Goal: Information Seeking & Learning: Learn about a topic

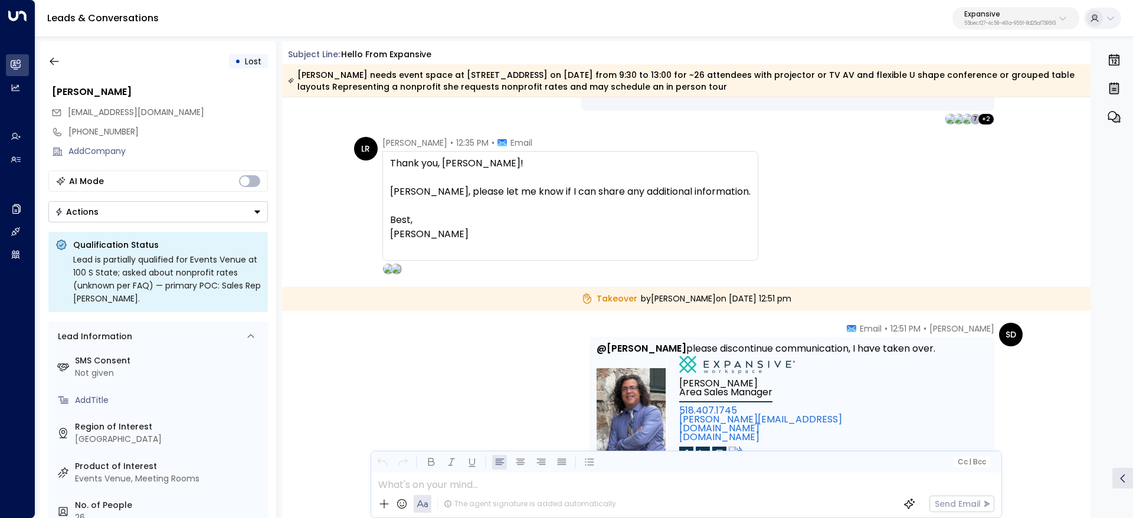
scroll to position [1831, 0]
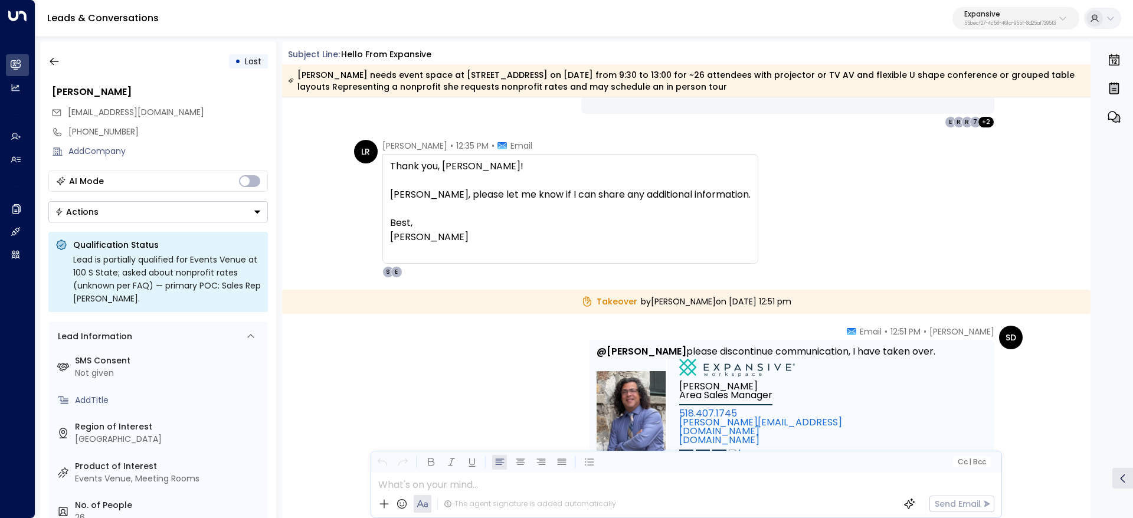
drag, startPoint x: 371, startPoint y: 142, endPoint x: 591, endPoint y: 237, distance: 239.8
click at [558, 179] on div "LR Leah Ryzenman • 12:35 PM • Email Thank you, Emma! Stephen, please let me kno…" at bounding box center [556, 209] width 404 height 138
drag, startPoint x: 383, startPoint y: 144, endPoint x: 498, endPoint y: 250, distance: 156.2
click at [498, 250] on div "Leah Ryzenman • 12:35 PM • Email Thank you, Emma! Stephen, please let me know i…" at bounding box center [571, 209] width 376 height 138
copy div "eah Ryzenman • 12:35 PM • Email"
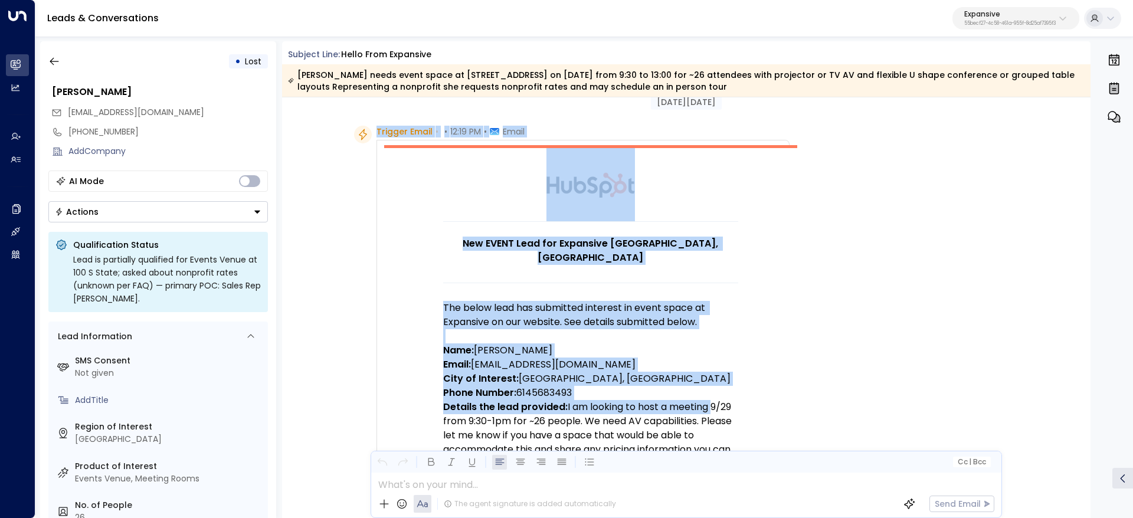
scroll to position [89, 0]
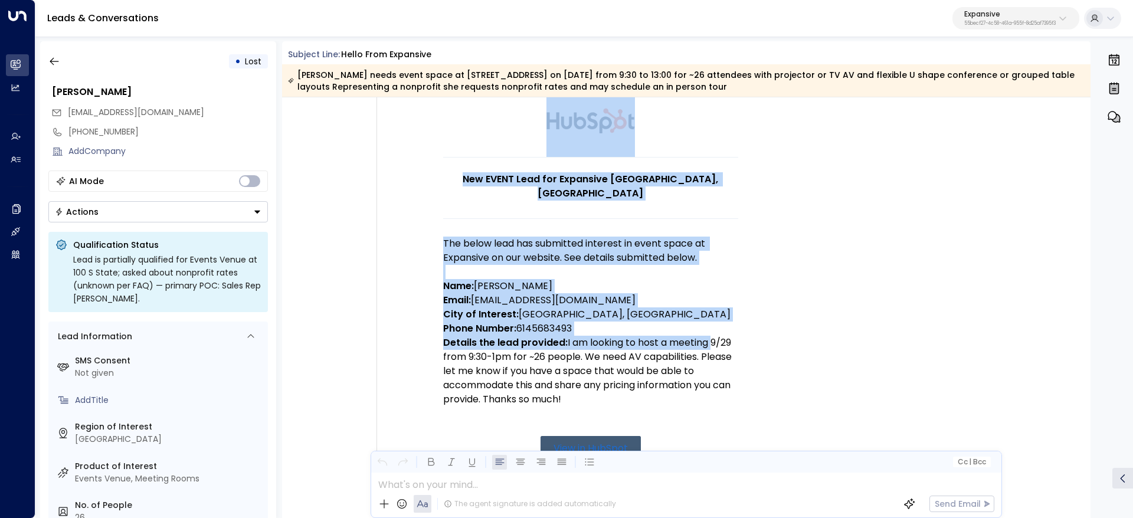
drag, startPoint x: 376, startPoint y: 155, endPoint x: 721, endPoint y: 384, distance: 413.6
click at [721, 384] on div "Trigger Email • • 12:19 PM • Email New EVENT Lead for Expansive Chicago, IL The…" at bounding box center [583, 410] width 413 height 698
copy div "Trigger Email • • 12:19 PM • Email New EVENT Lead for Expansive Chicago, IL The…"
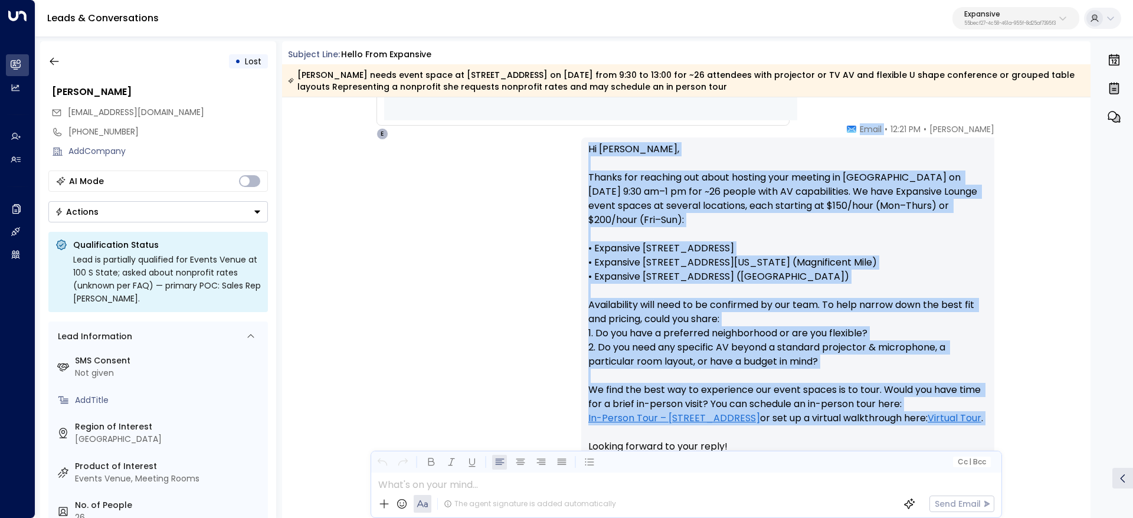
scroll to position [797, 0]
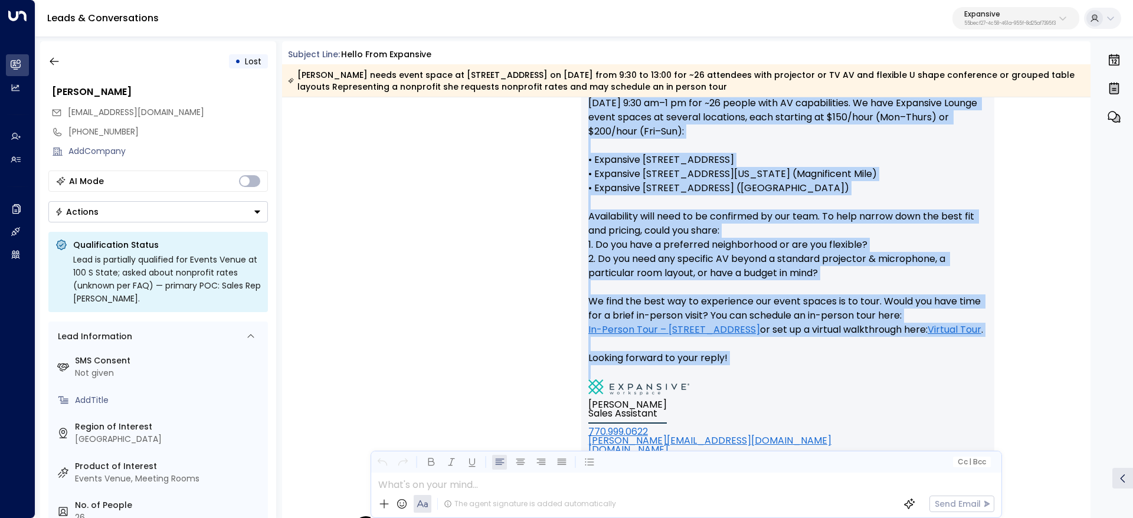
drag, startPoint x: 890, startPoint y: 217, endPoint x: 912, endPoint y: 408, distance: 191.9
click at [912, 408] on div "Emma • 12:21 PM • Email Hi Leah, Thanks for reaching out about hosting your mee…" at bounding box center [787, 270] width 413 height 470
copy div "• Email Hi Leah, Thanks for reaching out about hosting your meeting in Chicago …"
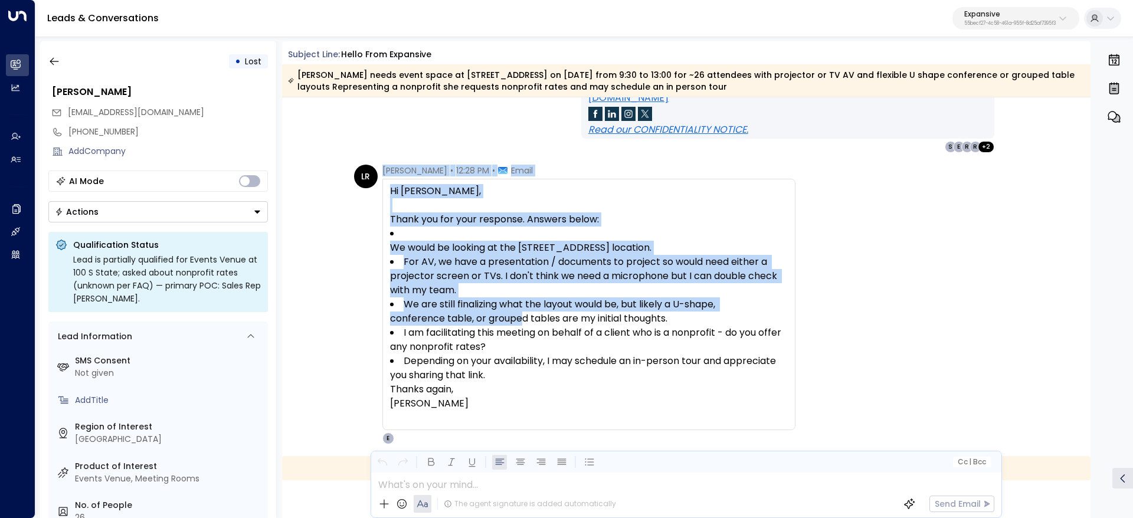
scroll to position [1151, 0]
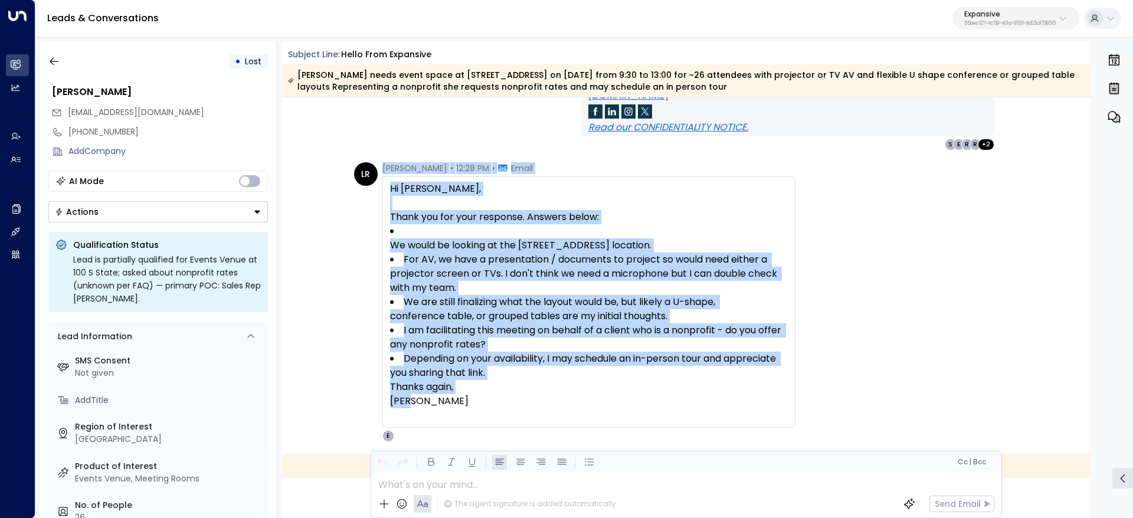
drag, startPoint x: 380, startPoint y: 258, endPoint x: 528, endPoint y: 405, distance: 209.1
click at [528, 405] on div "LR Leah Ryzenman • 12:28 PM • Email Hi Emma, Thank you for your response. Answe…" at bounding box center [575, 302] width 442 height 280
copy div "Leah Ryzenman • 12:28 PM • Email Hi Emma, Thank you for your response. Answers …"
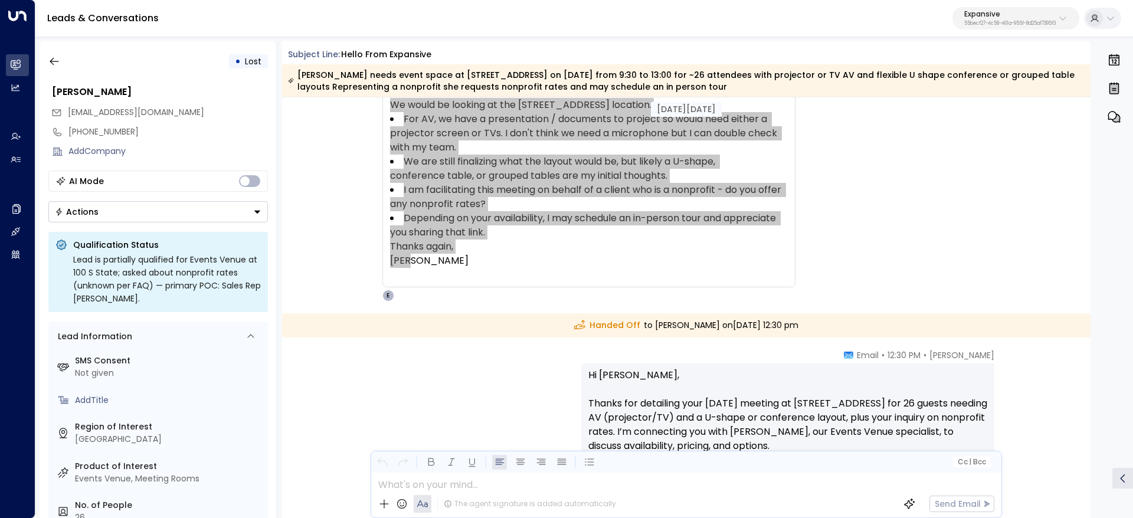
scroll to position [1417, 0]
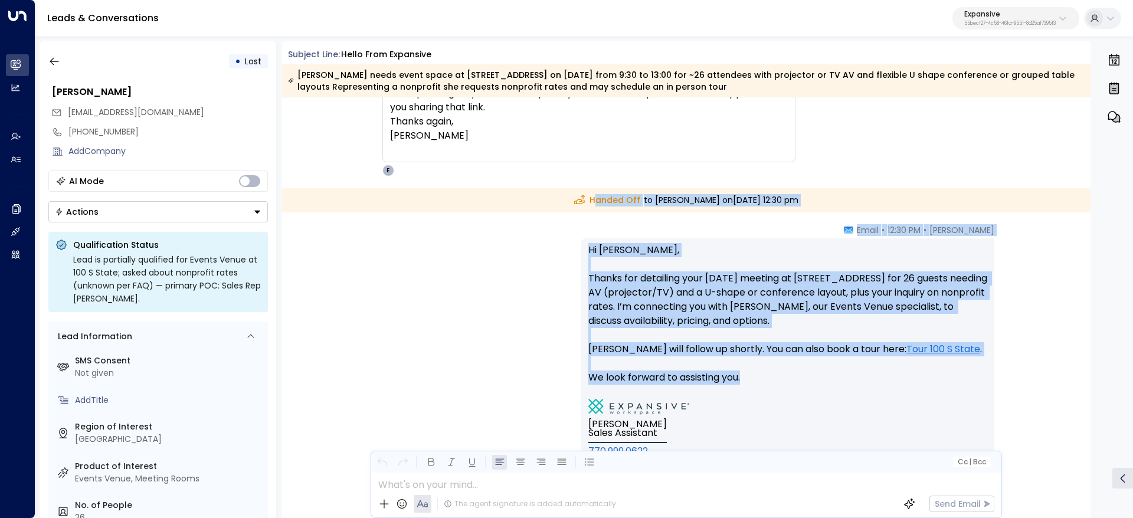
drag, startPoint x: 559, startPoint y: 200, endPoint x: 769, endPoint y: 383, distance: 278.7
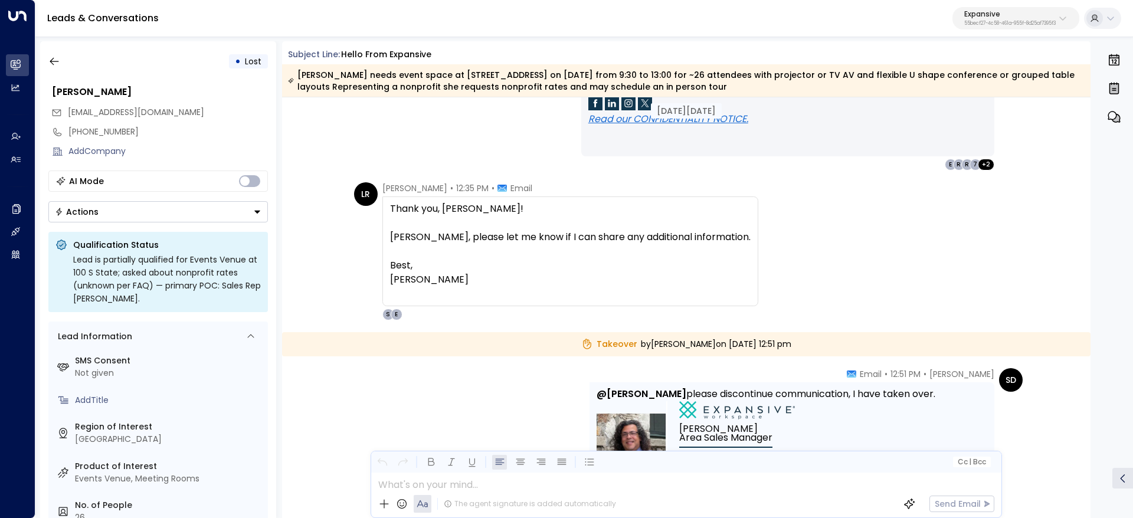
scroll to position [1771, 0]
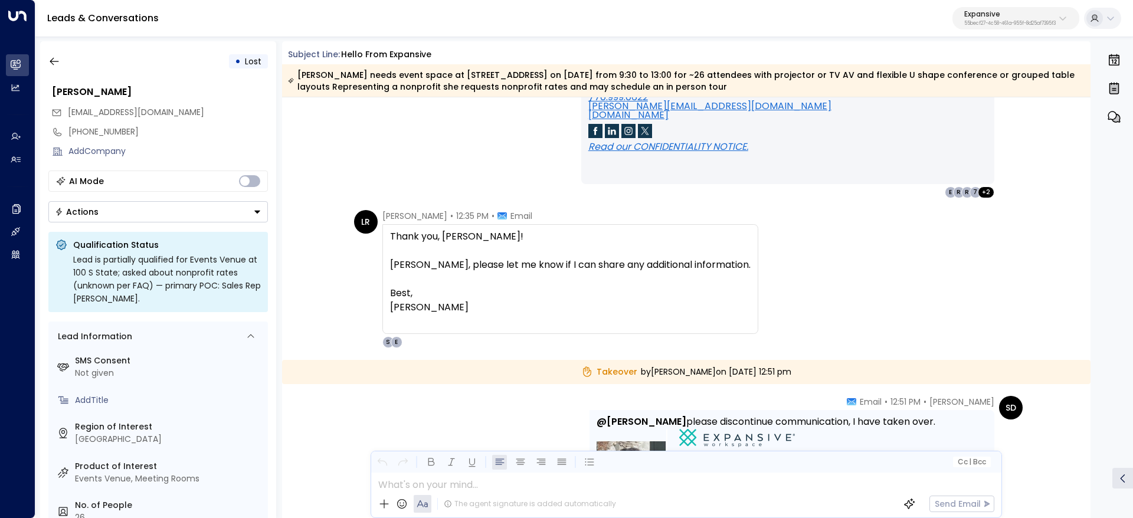
drag, startPoint x: 375, startPoint y: 217, endPoint x: 488, endPoint y: 309, distance: 146.0
click at [488, 309] on div "LR Leah Ryzenman • 12:35 PM • Email Thank you, Emma! Stephen, please let me kno…" at bounding box center [556, 279] width 404 height 138
click at [447, 223] on div "Leah Ryzenman • 12:35 PM • Email Thank you, Emma! Stephen, please let me know i…" at bounding box center [571, 279] width 376 height 138
click at [383, 211] on span "Leah Ryzenman" at bounding box center [415, 216] width 65 height 12
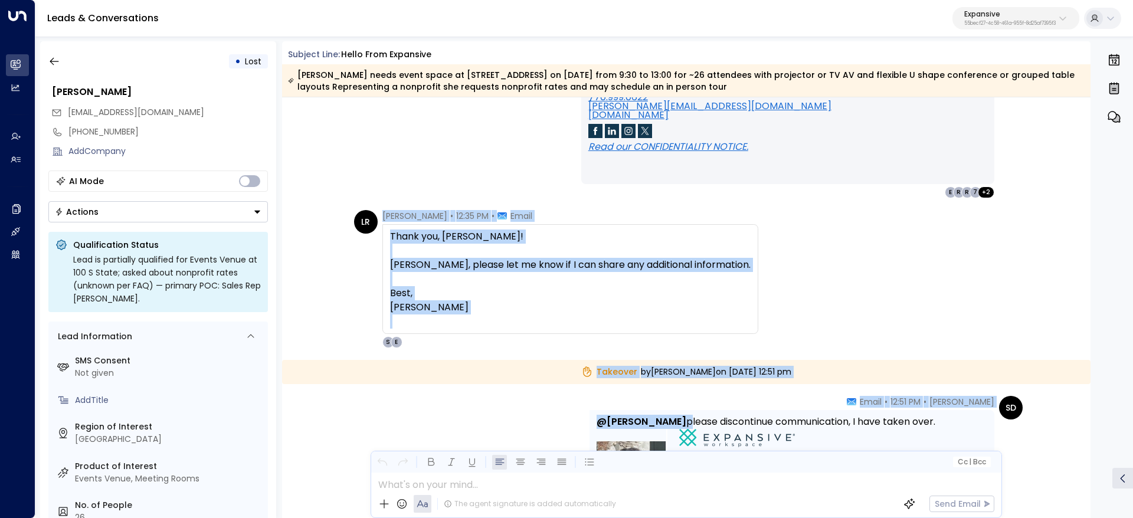
scroll to position [1859, 0]
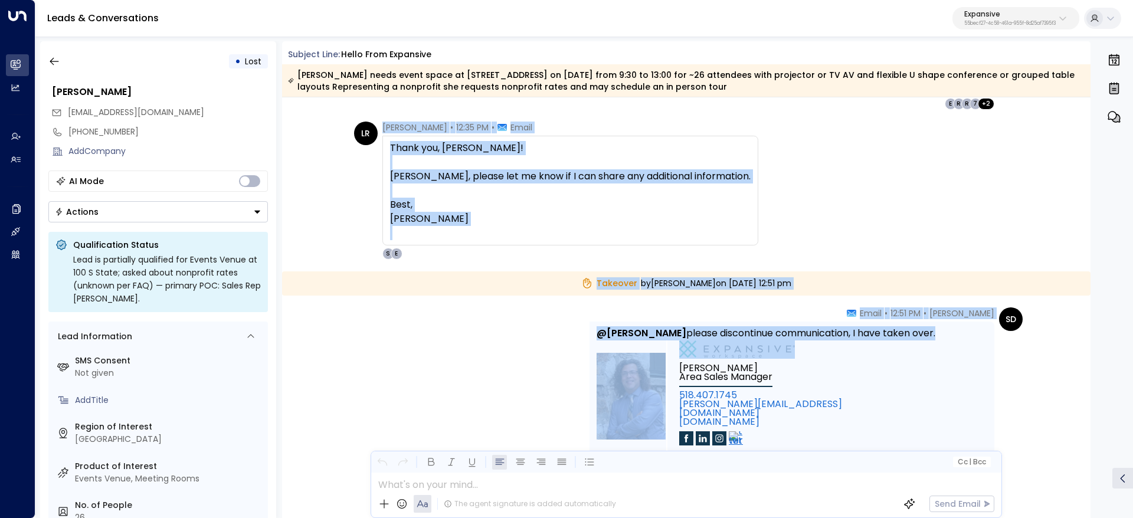
drag, startPoint x: 377, startPoint y: 213, endPoint x: 839, endPoint y: 375, distance: 489.3
copy div "Leah Ryzenman • 12:35 PM • Email Thank you, Emma! Stephen, please let me know i…"
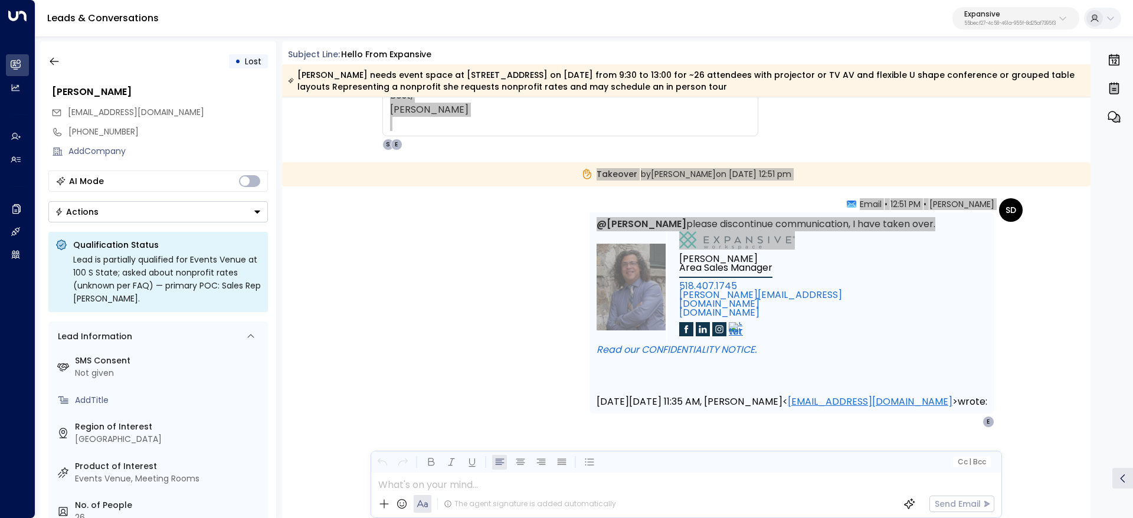
scroll to position [1941, 0]
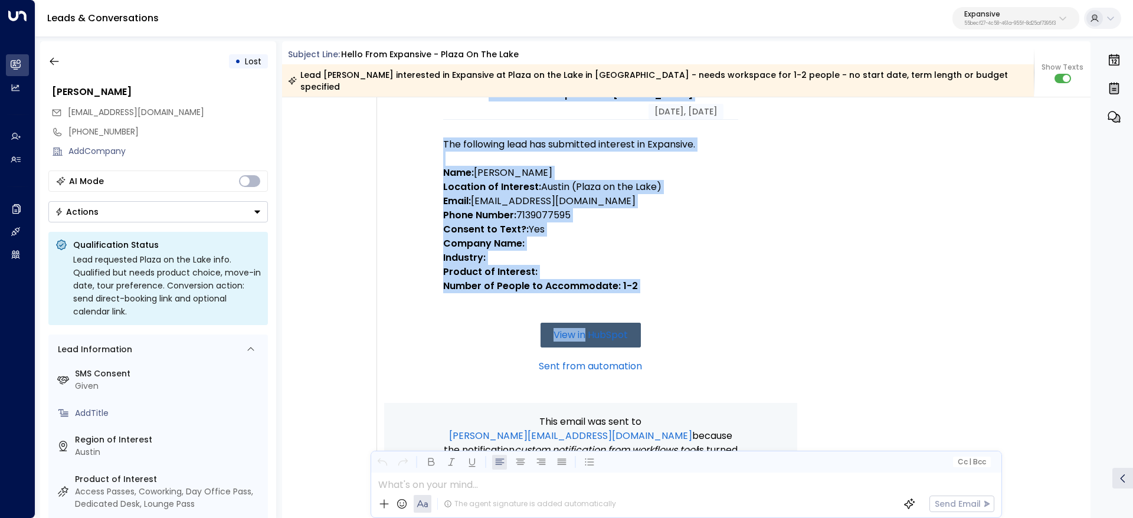
scroll to position [177, 0]
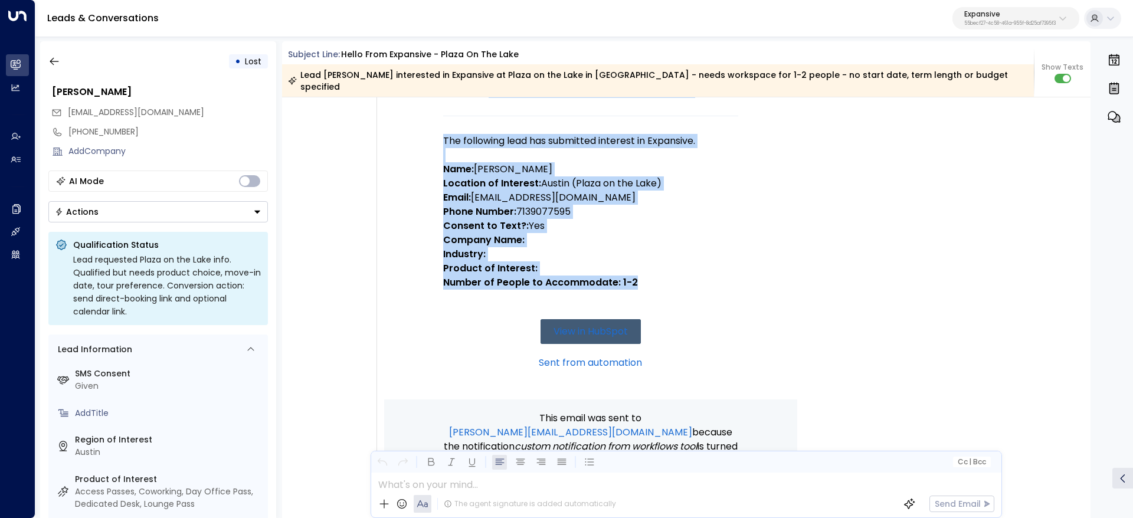
drag, startPoint x: 383, startPoint y: 146, endPoint x: 632, endPoint y: 282, distance: 284.0
click at [632, 282] on div "Trigger Email • • 10:44 AM • Email New Lead for Expansive - Blake Schafman The …" at bounding box center [583, 308] width 413 height 670
copy div "Trigger Email • • 10:44 AM • Email New Lead for Expansive - Blake Schafman The …"
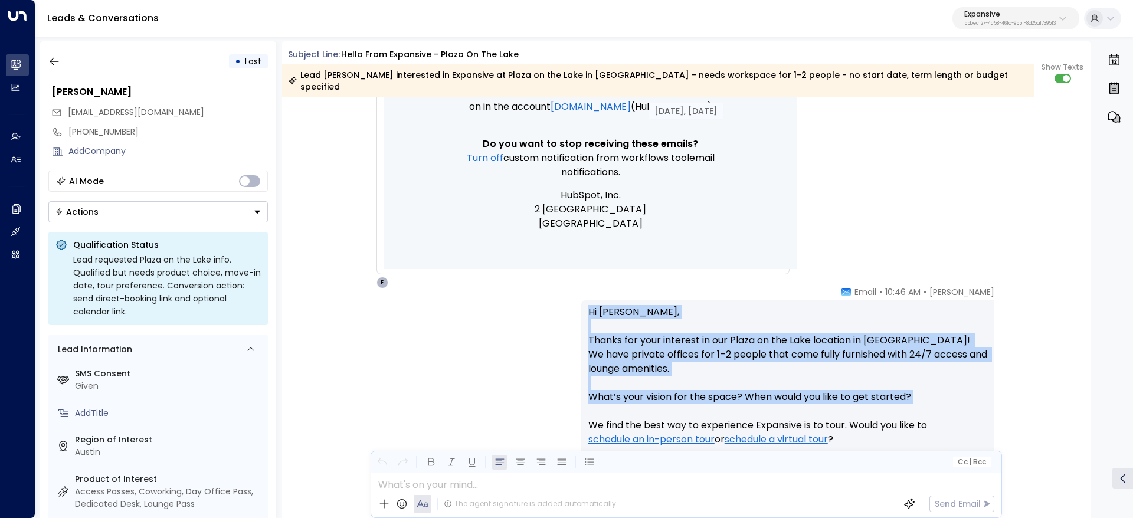
scroll to position [620, 0]
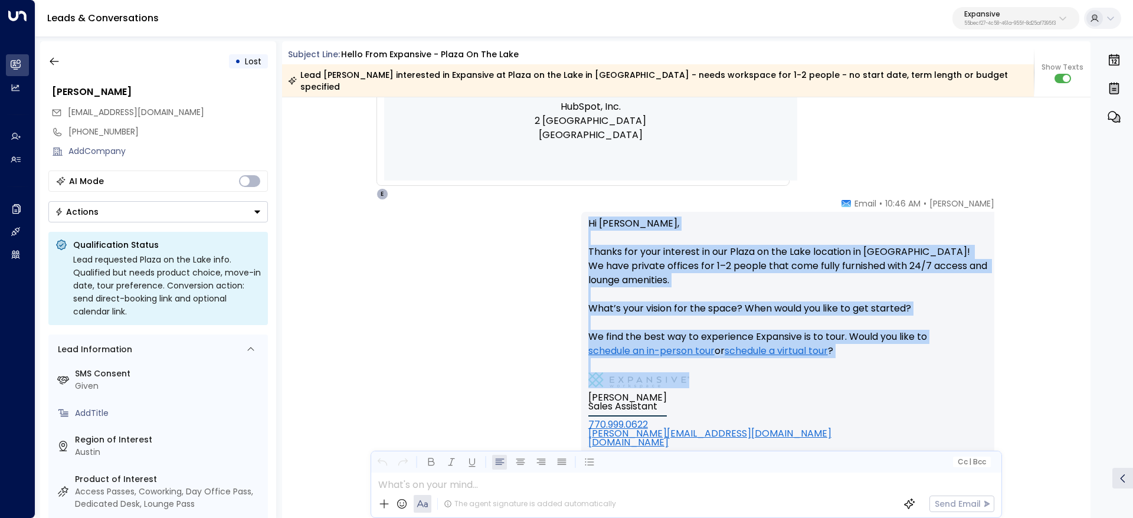
drag, startPoint x: 584, startPoint y: 384, endPoint x: 662, endPoint y: 401, distance: 79.7
click at [663, 401] on div "Hi Blake, Thanks for your interest in our Plaza on the Lake location in Austin!…" at bounding box center [787, 348] width 413 height 272
copy div "Hi Blake, Thanks for your interest in our Plaza on the Lake location in Austin!…"
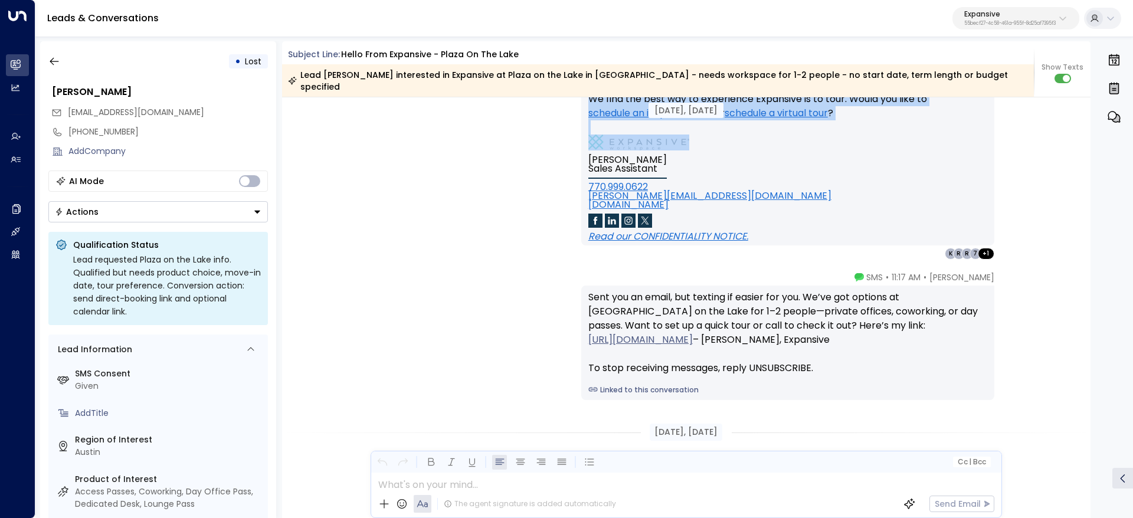
scroll to position [885, 0]
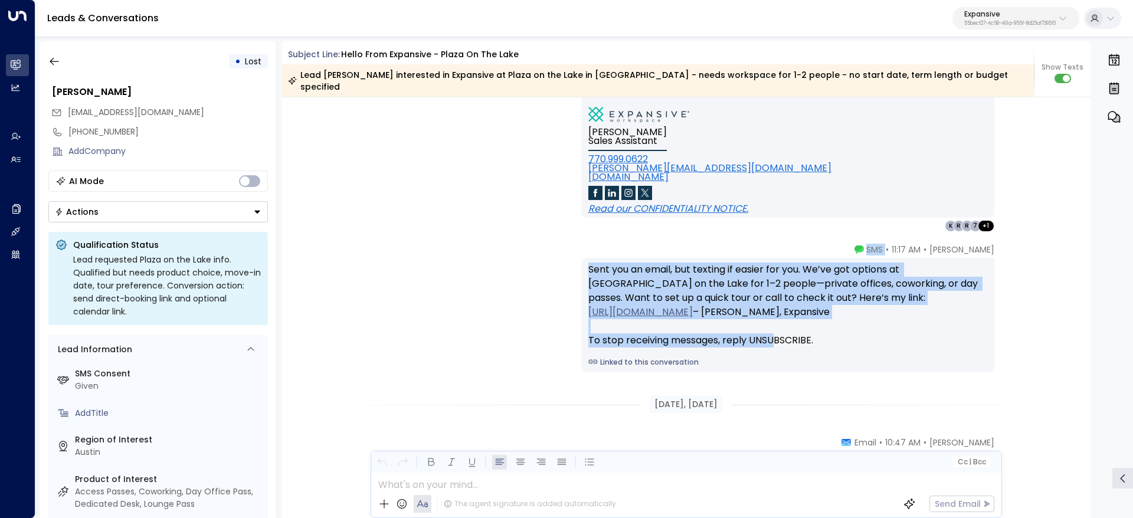
drag, startPoint x: 885, startPoint y: 328, endPoint x: 959, endPoint y: 338, distance: 73.9
click at [959, 338] on div "Emma • 11:17 AM • SMS Sent you an email, but texting if easier for you. We’ve g…" at bounding box center [787, 308] width 413 height 129
copy div "SMS Sent you an email, but texting if easier for you. We’ve got options at Plaz…"
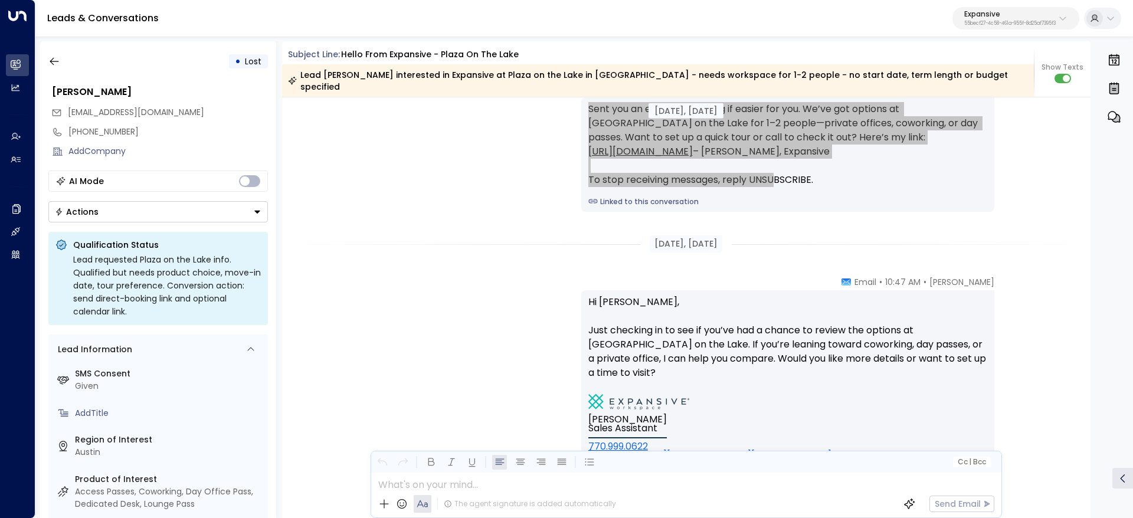
scroll to position [1063, 0]
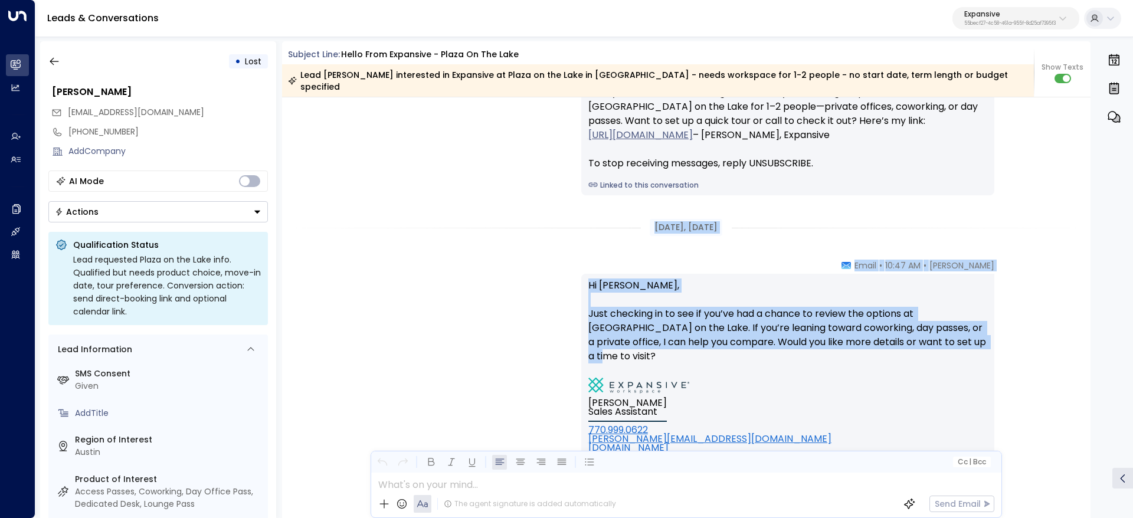
drag, startPoint x: 642, startPoint y: 212, endPoint x: 950, endPoint y: 331, distance: 330.7
click at [950, 331] on div "Sep 04, 1 month ago Emma • 10:46 AM • Email Hi Blake, Thanks for your interest …" at bounding box center [686, 8] width 809 height 1947
copy div "Sep 05, 1 month ago Emma • 10:47 AM • Email Hi Blake, Just checking in to see i…"
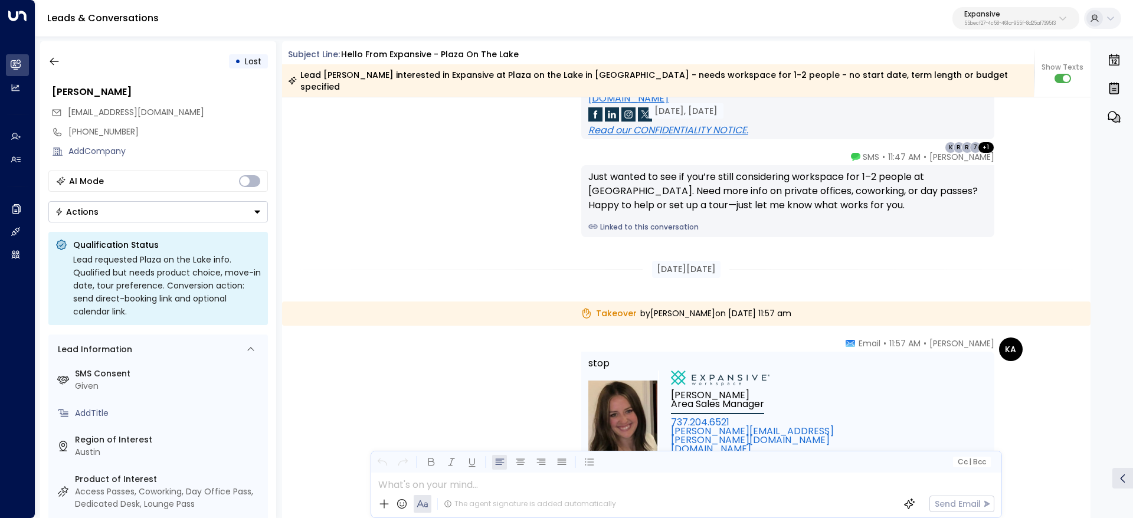
scroll to position [1417, 0]
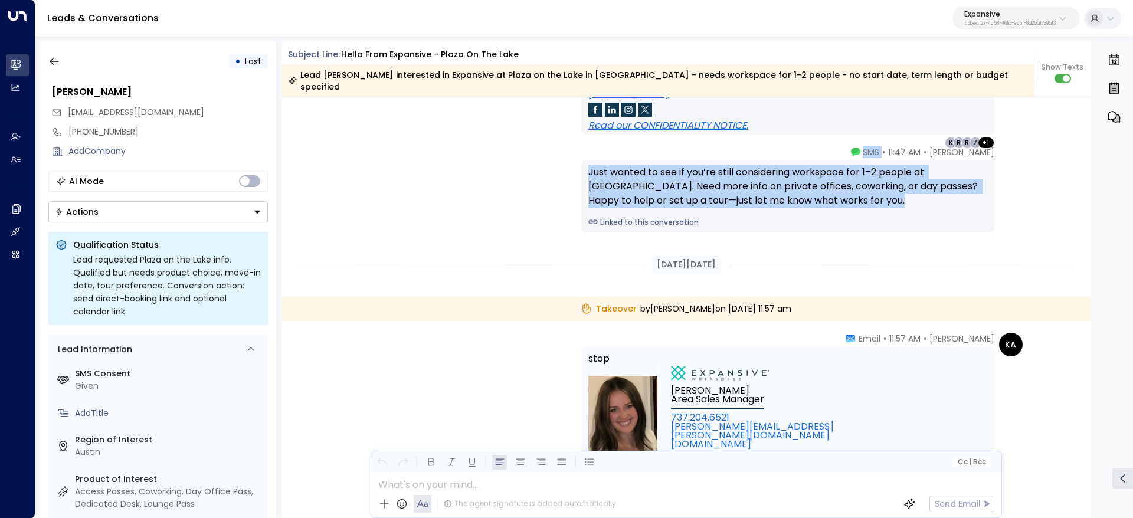
drag, startPoint x: 892, startPoint y: 139, endPoint x: 873, endPoint y: 191, distance: 54.7
click at [873, 191] on div "Emma • 11:47 AM • SMS Just wanted to see if you’re still considering workspace …" at bounding box center [787, 189] width 413 height 86
copy div "• SMS Just wanted to see if you’re still considering workspace for 1–2 people a…"
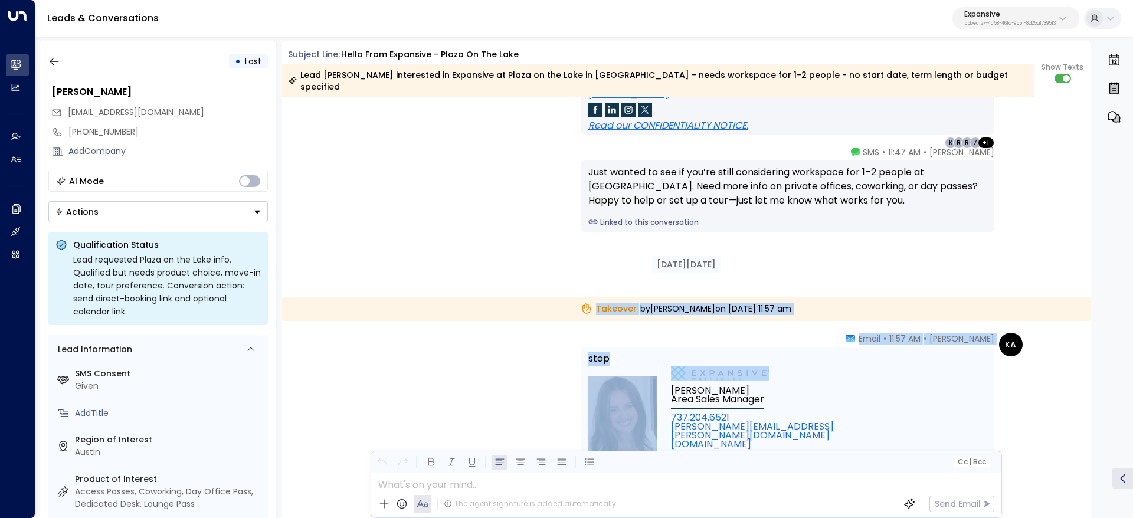
drag, startPoint x: 568, startPoint y: 296, endPoint x: 907, endPoint y: 377, distance: 347.8
copy div "Takeover by Kendall Andrews on Monday, Sep 08 2025 at 11:57 am KA Kendall Andre…"
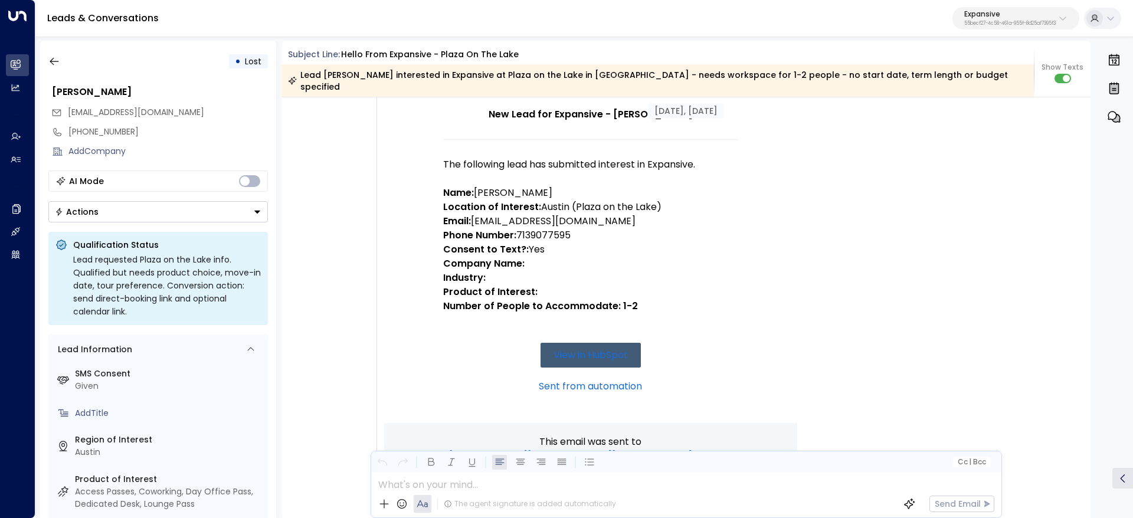
scroll to position [0, 0]
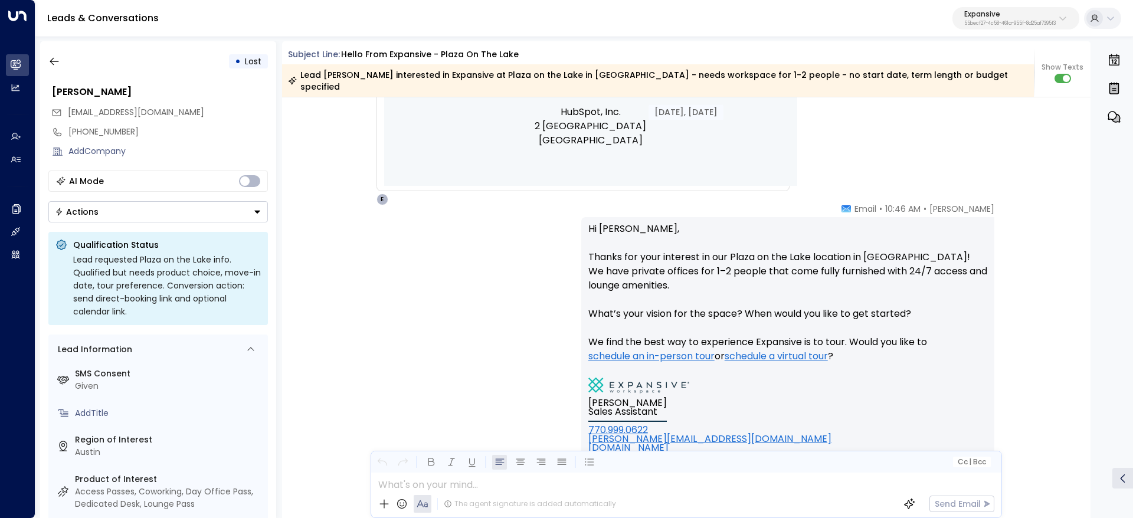
scroll to position [708, 0]
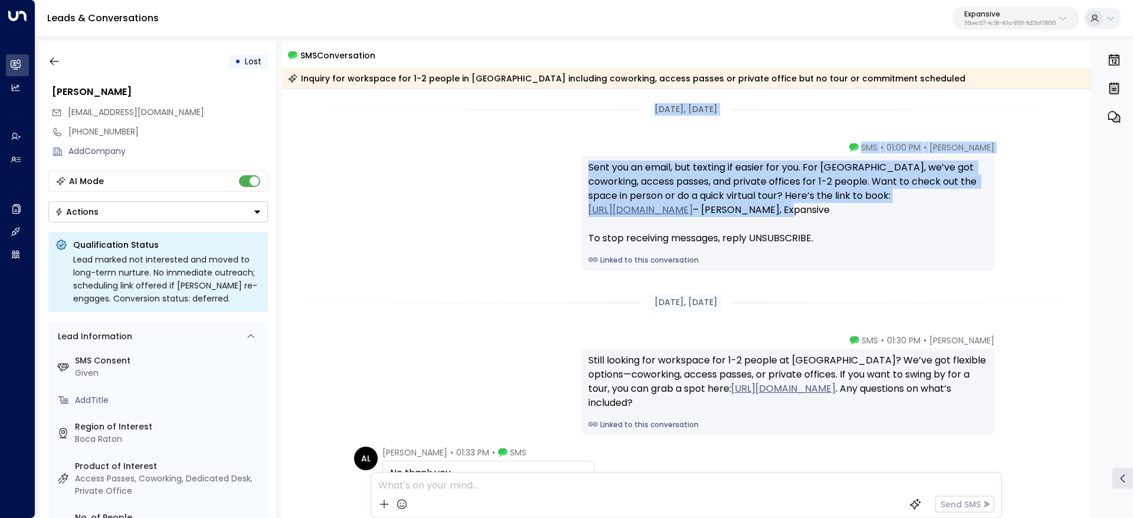
copy div "Aug 25, 1 month ago Emma • 01:00 PM • SMS Sent you an email, but texting if eas…"
drag, startPoint x: 640, startPoint y: 104, endPoint x: 979, endPoint y: 218, distance: 357.5
click at [979, 218] on div "Aug 25, 1 month ago Emma • 01:00 PM • SMS Sent you an email, but texting if eas…" at bounding box center [686, 435] width 809 height 693
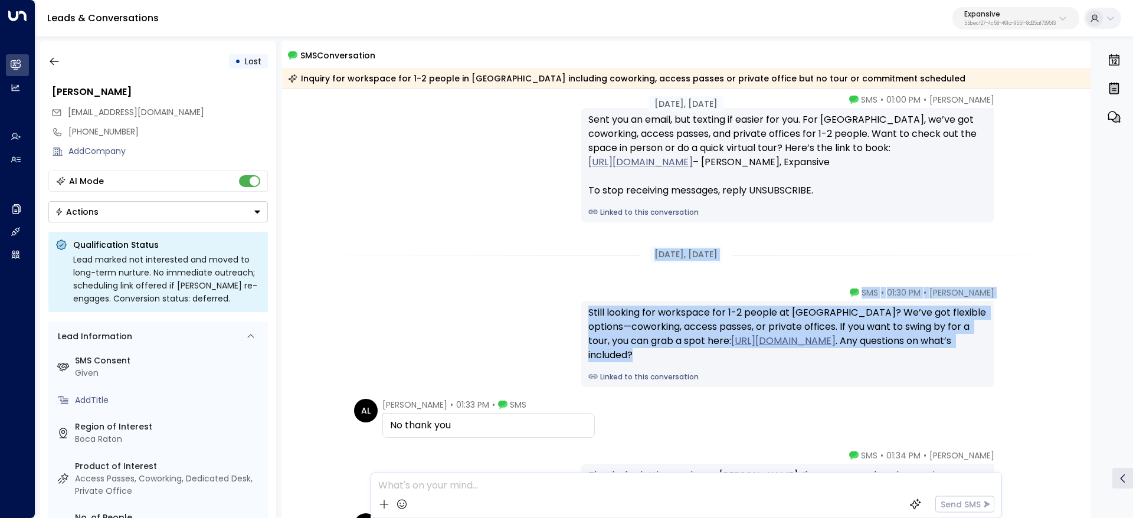
scroll to position [89, 0]
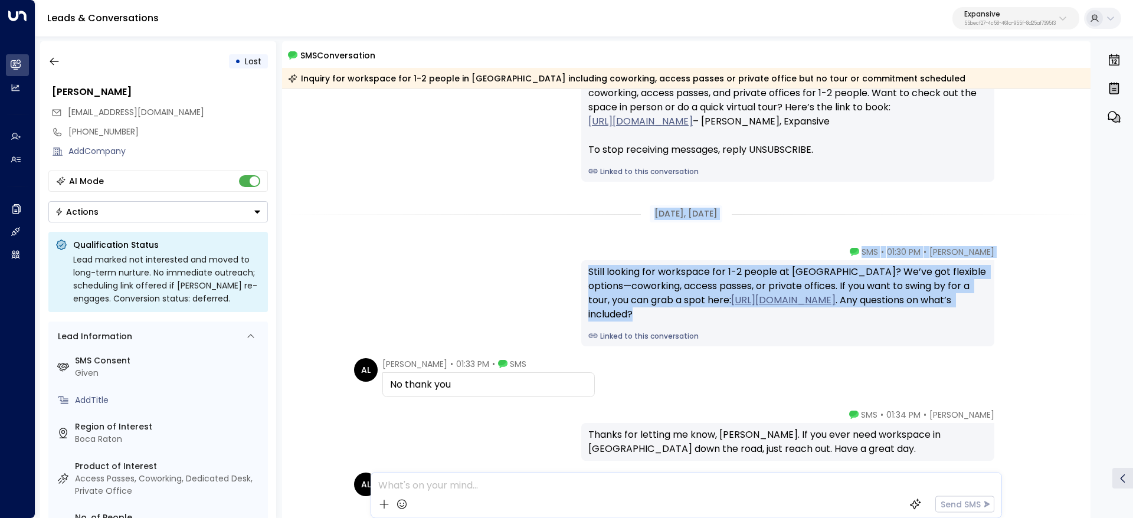
drag, startPoint x: 633, startPoint y: 303, endPoint x: 768, endPoint y: 317, distance: 135.3
click at [768, 317] on div "Aug 25, 1 month ago Aug 25, 1 month ago Emma • 01:00 PM • SMS Sent you an email…" at bounding box center [686, 347] width 809 height 693
copy div "Aug 26, 1 month ago Emma • 01:30 PM • SMS Still looking for workspace for 1-2 p…"
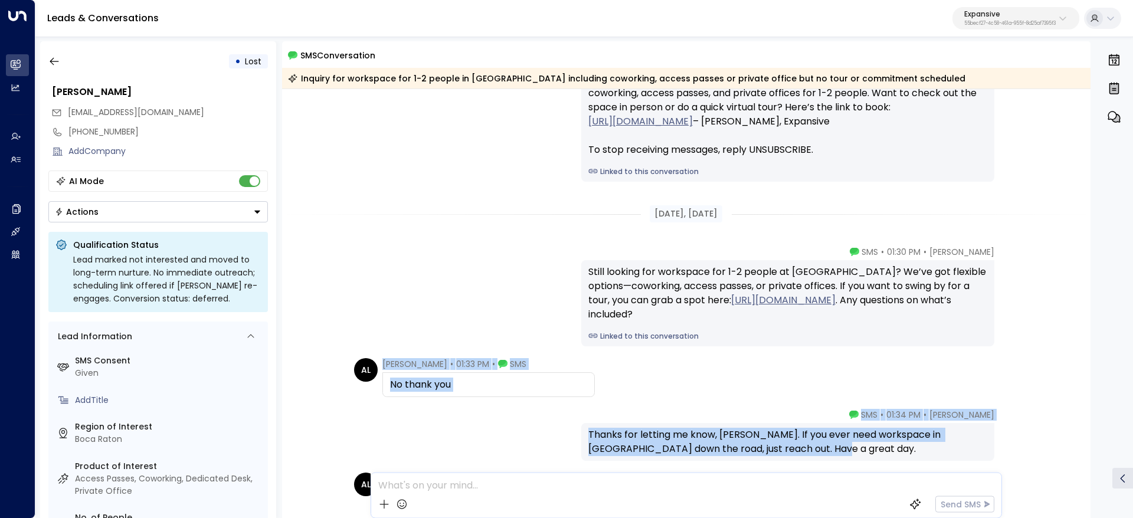
drag, startPoint x: 381, startPoint y: 364, endPoint x: 811, endPoint y: 453, distance: 438.9
click at [811, 453] on div "Aug 25, 1 month ago Emma • 01:00 PM • SMS Sent you an email, but texting if eas…" at bounding box center [686, 347] width 809 height 693
copy div "Andrea Leon • 01:33 PM • SMS No thank you Emma • 01:34 PM • SMS Thanks for lett…"
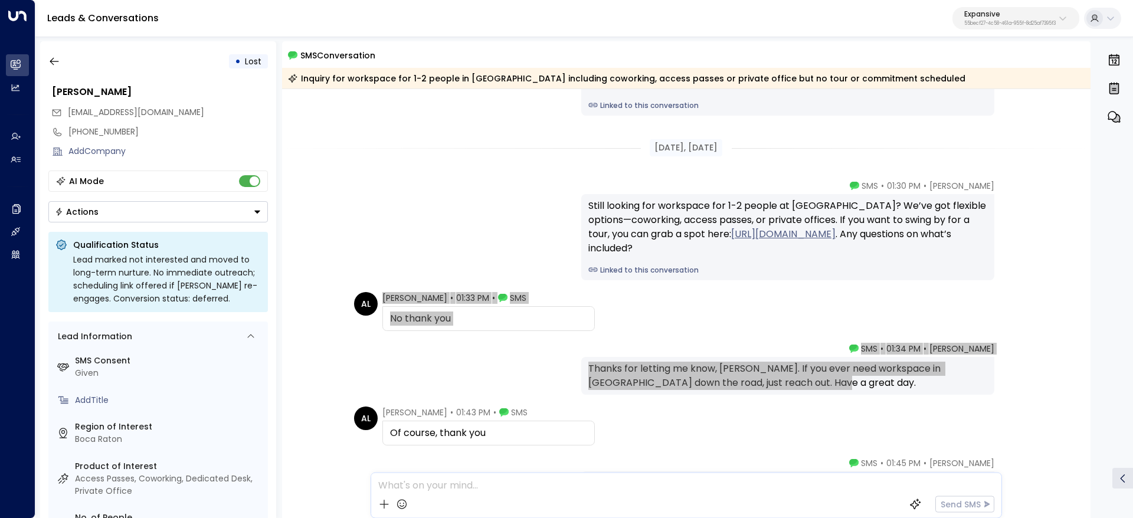
scroll to position [264, 0]
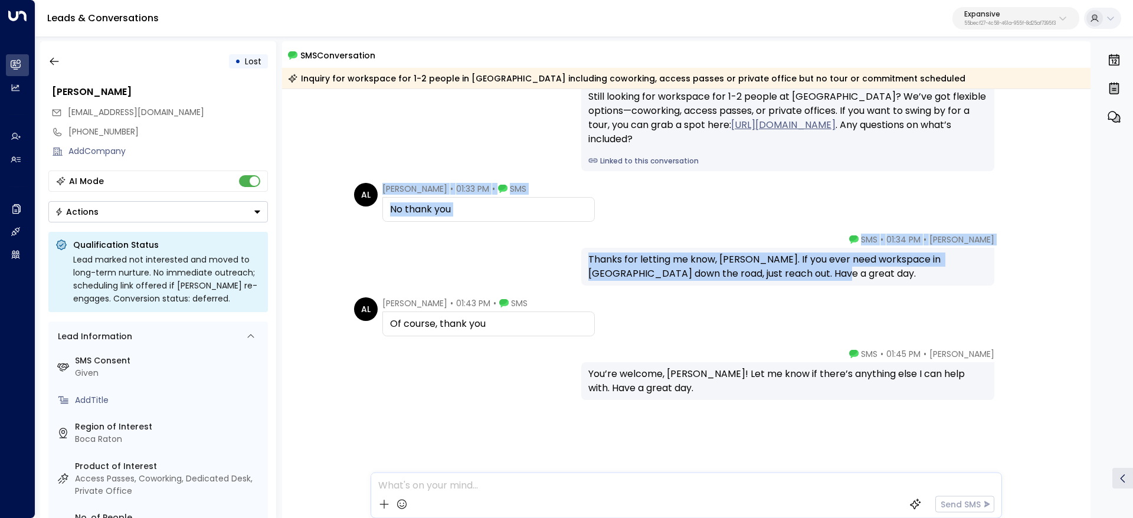
drag, startPoint x: 371, startPoint y: 302, endPoint x: 564, endPoint y: 321, distance: 193.4
click at [584, 327] on div "AL Andrea Leon • 01:43 PM • SMS Of course, thank you" at bounding box center [474, 317] width 241 height 39
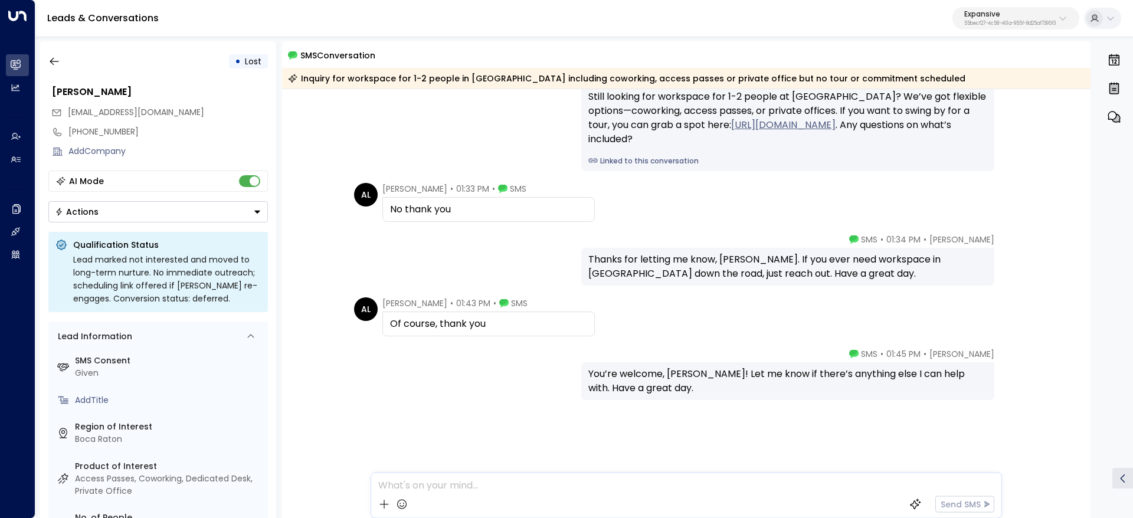
click at [524, 316] on div "Of course, thank you" at bounding box center [489, 324] width 213 height 25
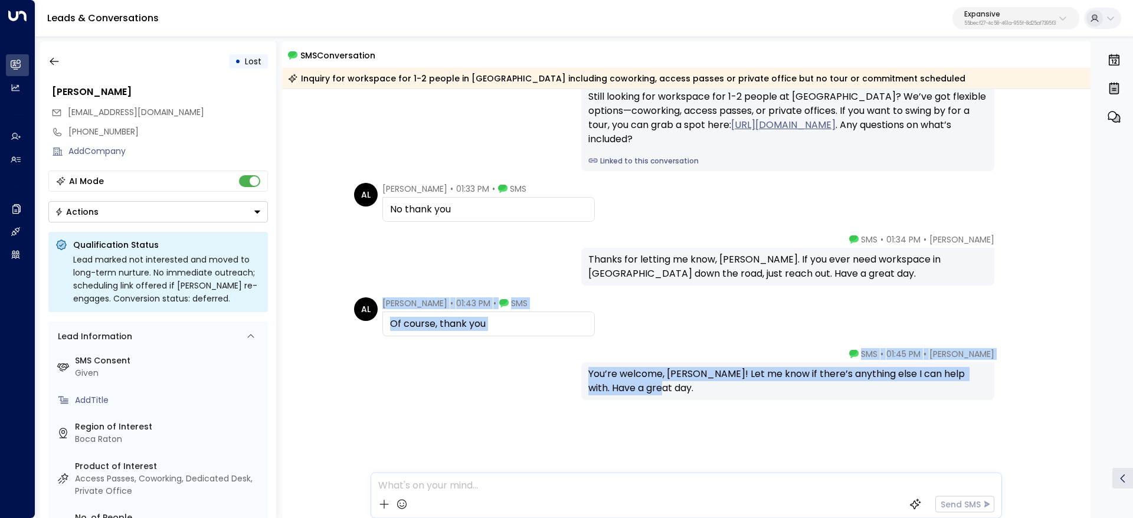
drag, startPoint x: 381, startPoint y: 303, endPoint x: 696, endPoint y: 389, distance: 326.6
click at [696, 389] on div "Aug 26, 1 month ago Emma • 01:30 PM • SMS Still looking for workspace for 1-2 p…" at bounding box center [686, 171] width 809 height 693
copy div "Andrea Leon • 01:43 PM • SMS Of course, thank you Emma • 01:45 PM • SMS You’re …"
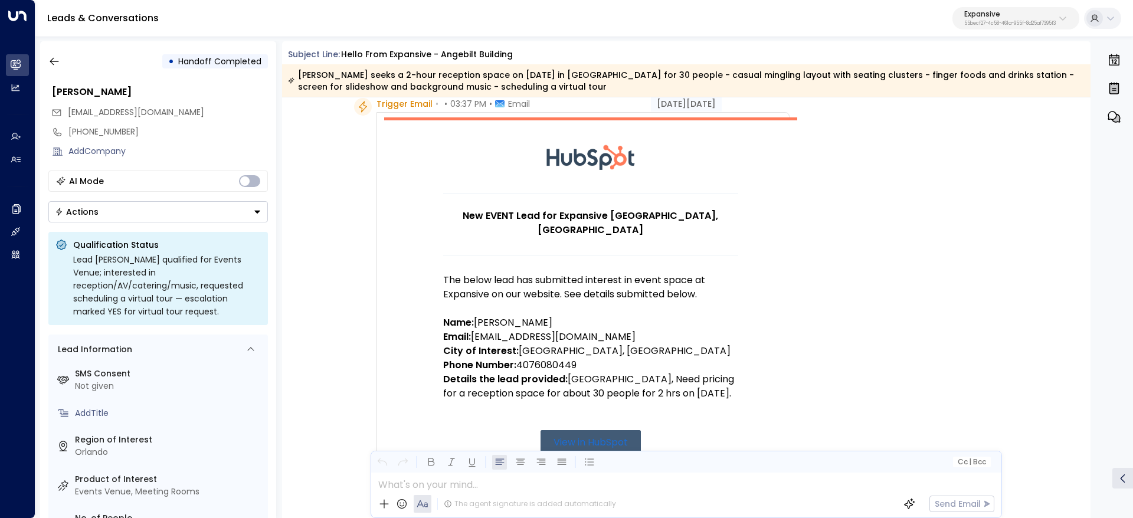
scroll to position [89, 0]
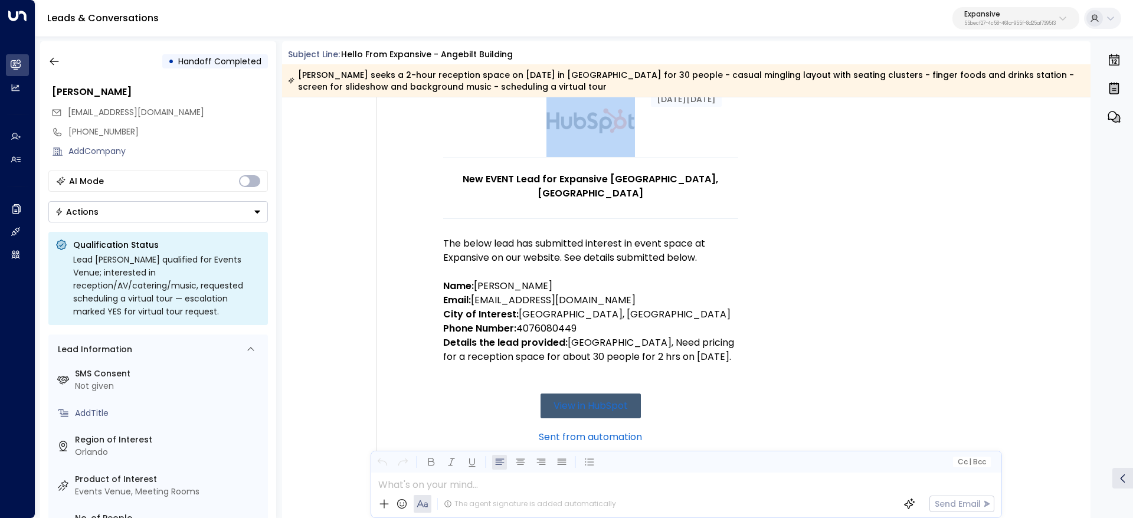
drag, startPoint x: 374, startPoint y: 152, endPoint x: 758, endPoint y: 352, distance: 432.5
click at [758, 352] on div "Trigger Email • • 03:37 PM • Email New EVENT Lead for Expansive [GEOGRAPHIC_DAT…" at bounding box center [583, 389] width 413 height 656
copy div "Trigger Email • • 03:37 PM • Email"
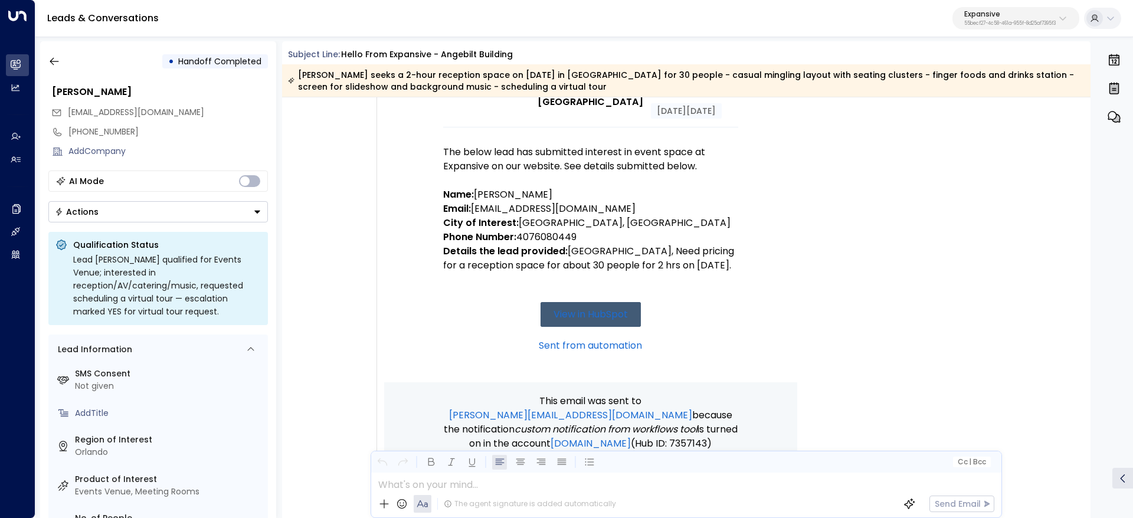
scroll to position [266, 0]
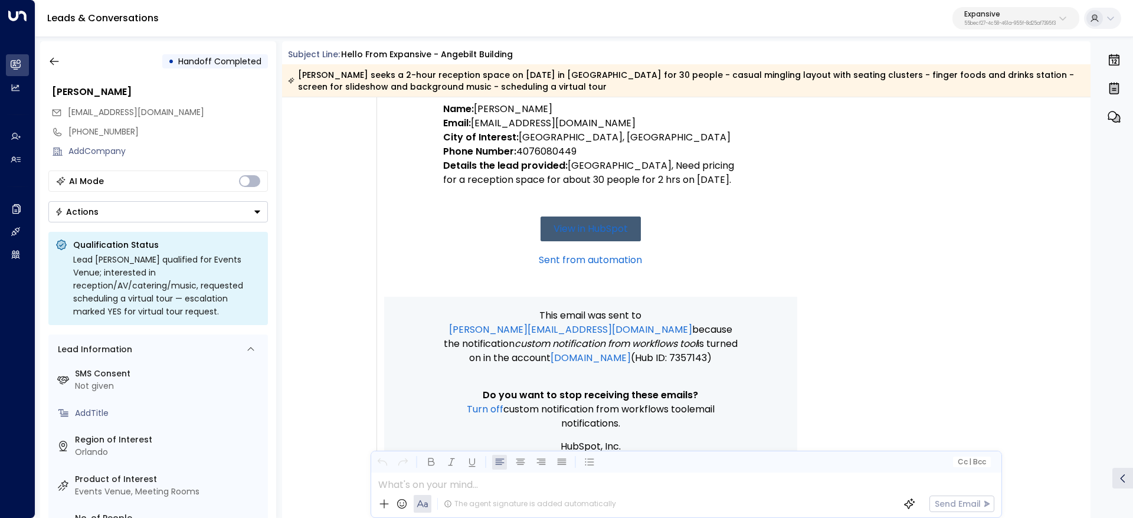
click at [783, 178] on td "New EVENT Lead for Expansive [GEOGRAPHIC_DATA], [GEOGRAPHIC_DATA] The below lea…" at bounding box center [590, 100] width 413 height 393
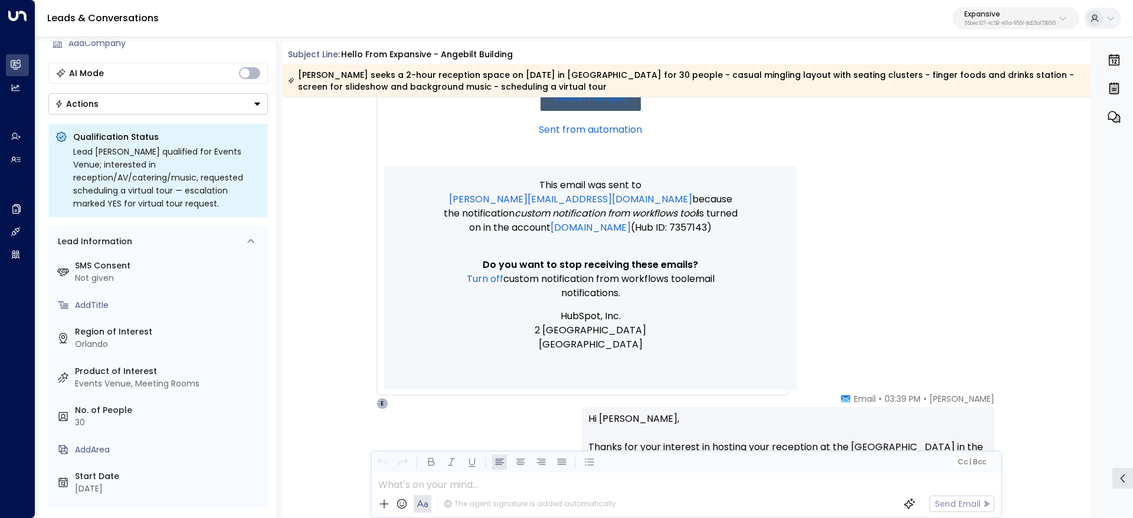
scroll to position [620, 0]
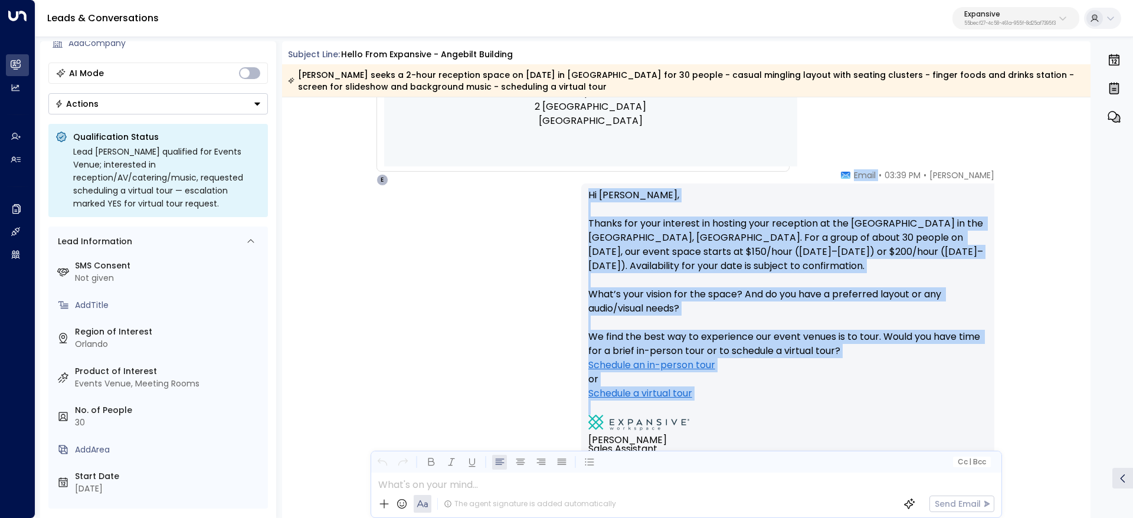
drag, startPoint x: 885, startPoint y: 172, endPoint x: 914, endPoint y: 418, distance: 247.3
click at [914, 418] on div "[PERSON_NAME] • 03:39 PM • Email Hi [PERSON_NAME], Thanks for your interest in …" at bounding box center [787, 354] width 413 height 371
copy div "Email Hi [PERSON_NAME], Thanks for your interest in hosting your reception at t…"
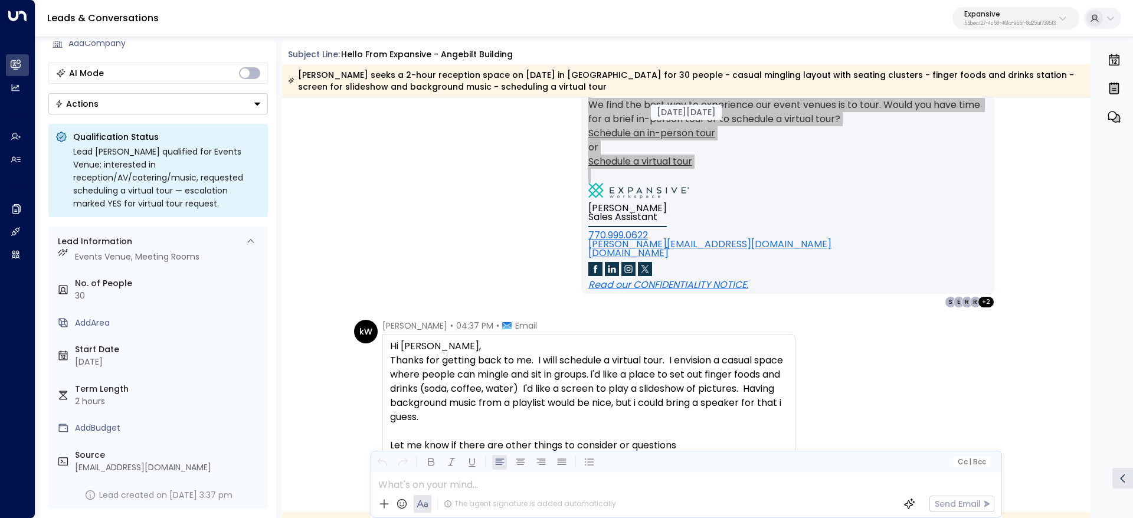
scroll to position [974, 0]
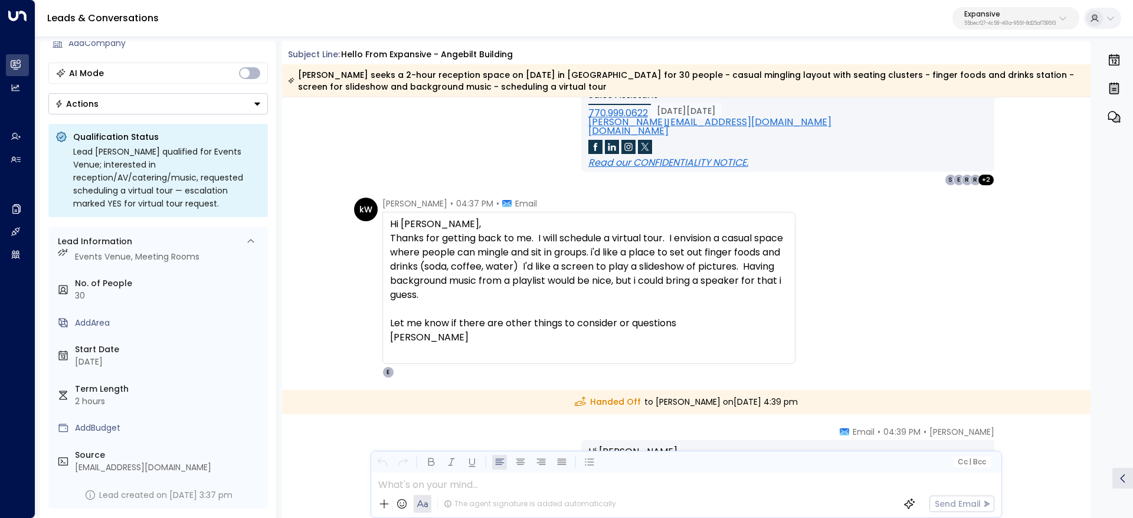
drag, startPoint x: 633, startPoint y: 296, endPoint x: 614, endPoint y: 280, distance: 24.7
click at [632, 295] on div "Thanks for getting back to me. I will schedule a virtual tour. I envision a cas…" at bounding box center [589, 266] width 398 height 71
drag, startPoint x: 482, startPoint y: 225, endPoint x: 849, endPoint y: 413, distance: 412.6
copy div "kelly Webb • 04:37 PM • Email Hi Emma, Thanks for getting back to me. I will sc…"
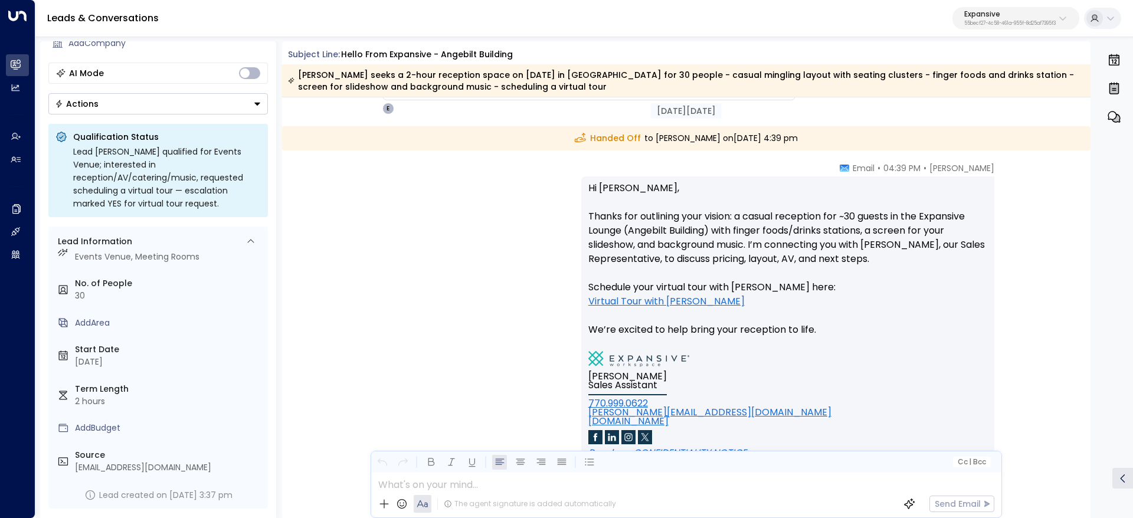
scroll to position [1240, 0]
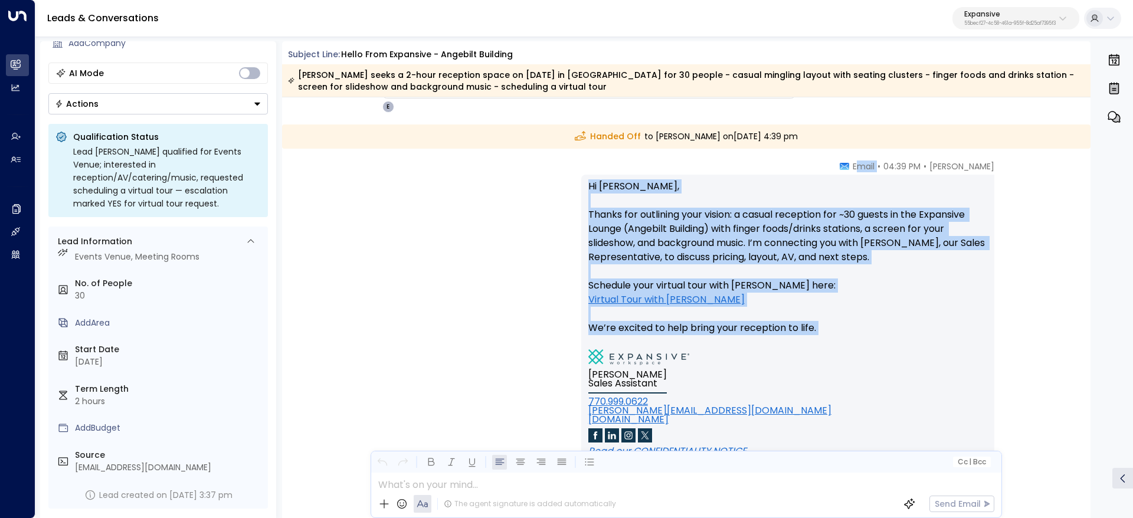
drag, startPoint x: 903, startPoint y: 184, endPoint x: 988, endPoint y: 333, distance: 171.3
click at [988, 333] on div "Emma • 04:39 PM • Email Hi Kelly, Thanks for outlining your vision: a casual re…" at bounding box center [787, 332] width 413 height 342
copy div "mail Hi Kelly, Thanks for outlining your vision: a casual reception for ~30 gue…"
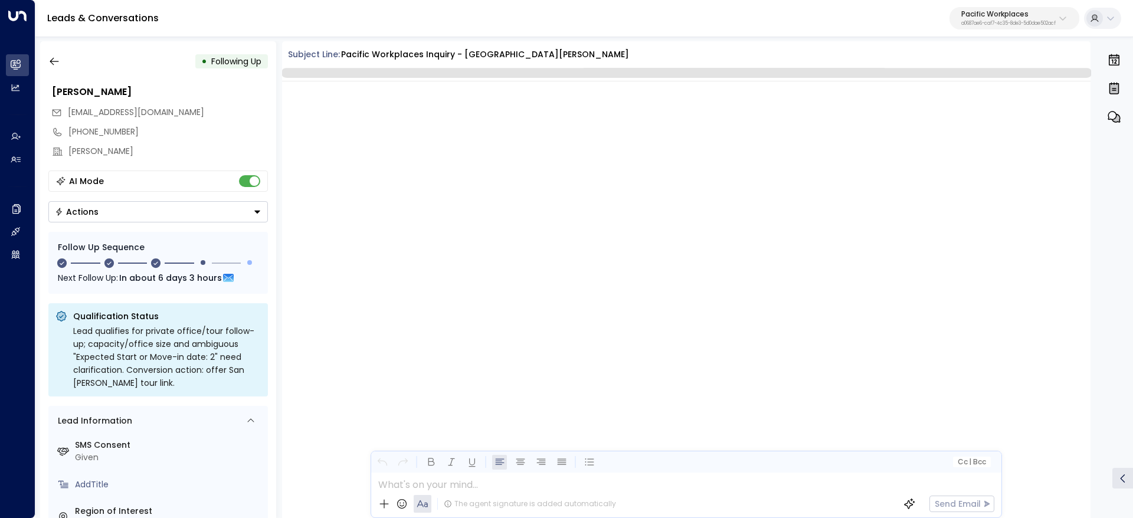
scroll to position [1926, 0]
